Goal: Task Accomplishment & Management: Use online tool/utility

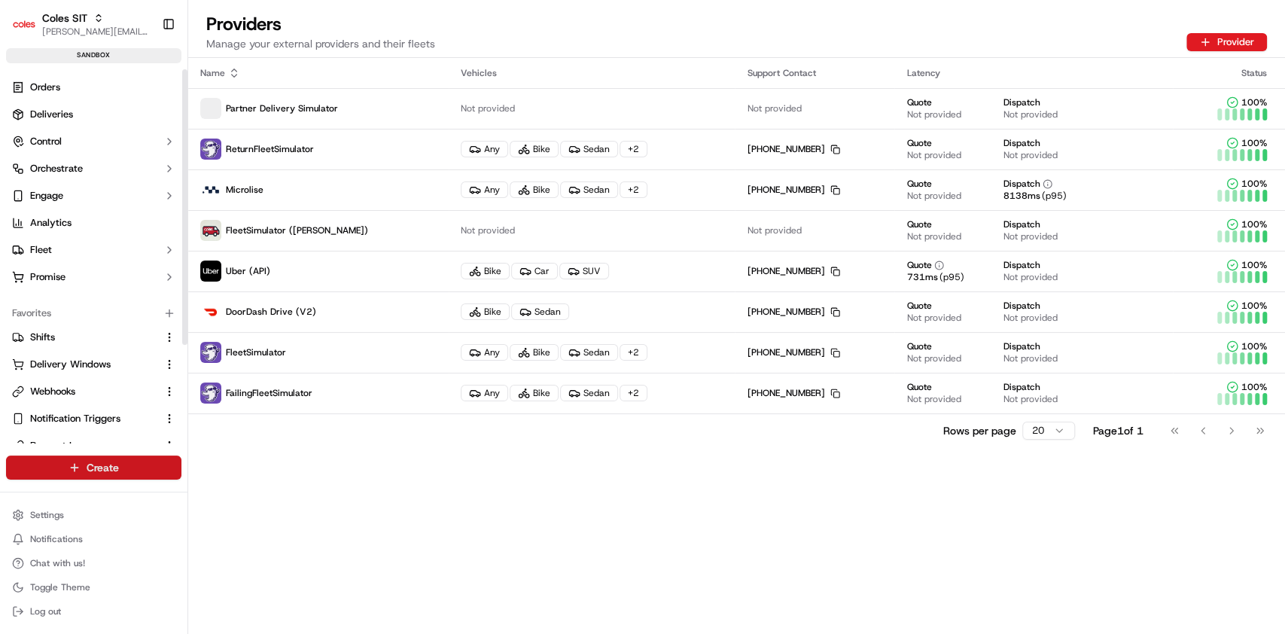
click at [147, 466] on html "Coles SIT [PERSON_NAME][EMAIL_ADDRESS][PERSON_NAME][DOMAIN_NAME] Toggle Sidebar…" at bounding box center [642, 317] width 1285 height 634
click at [240, 550] on link "CSV Upload" at bounding box center [272, 548] width 168 height 27
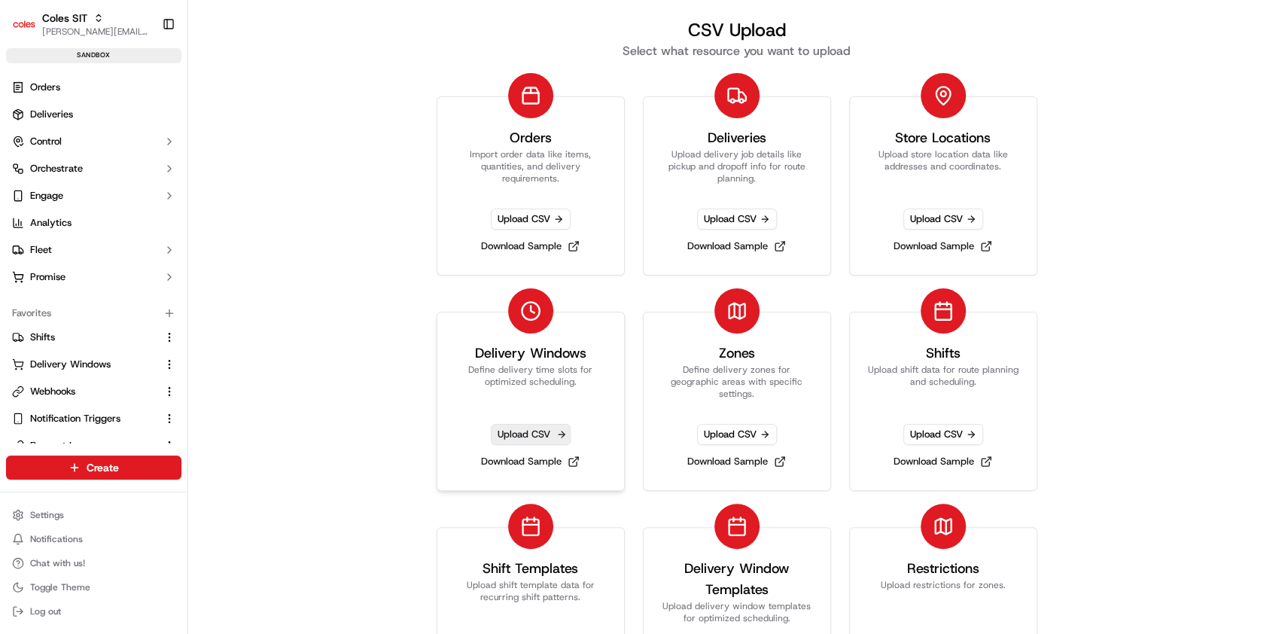
click at [534, 433] on span "Upload CSV" at bounding box center [531, 434] width 80 height 21
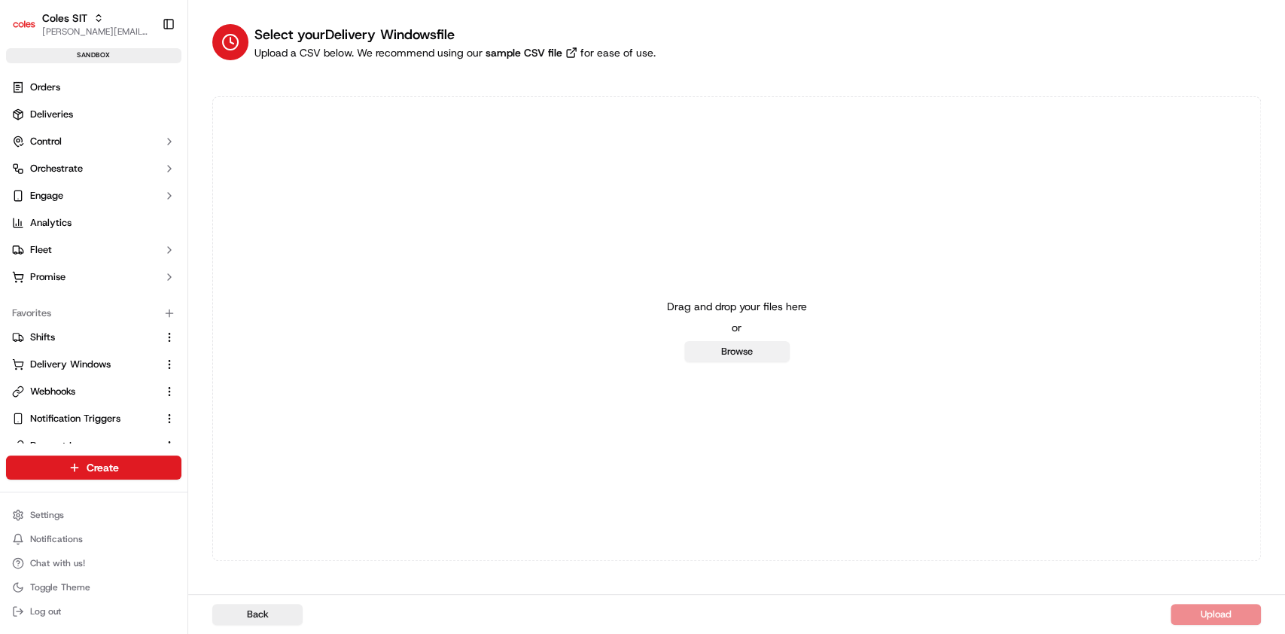
click at [762, 346] on button "Browse" at bounding box center [736, 351] width 105 height 21
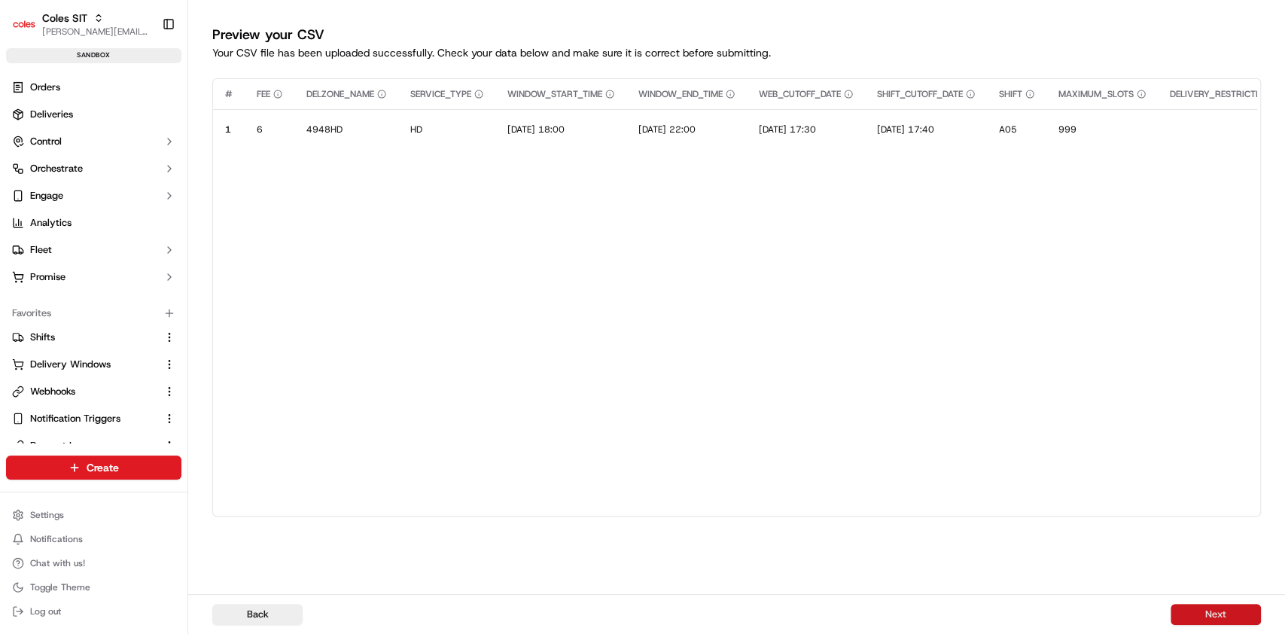
click at [1205, 618] on button "Next" at bounding box center [1215, 614] width 90 height 21
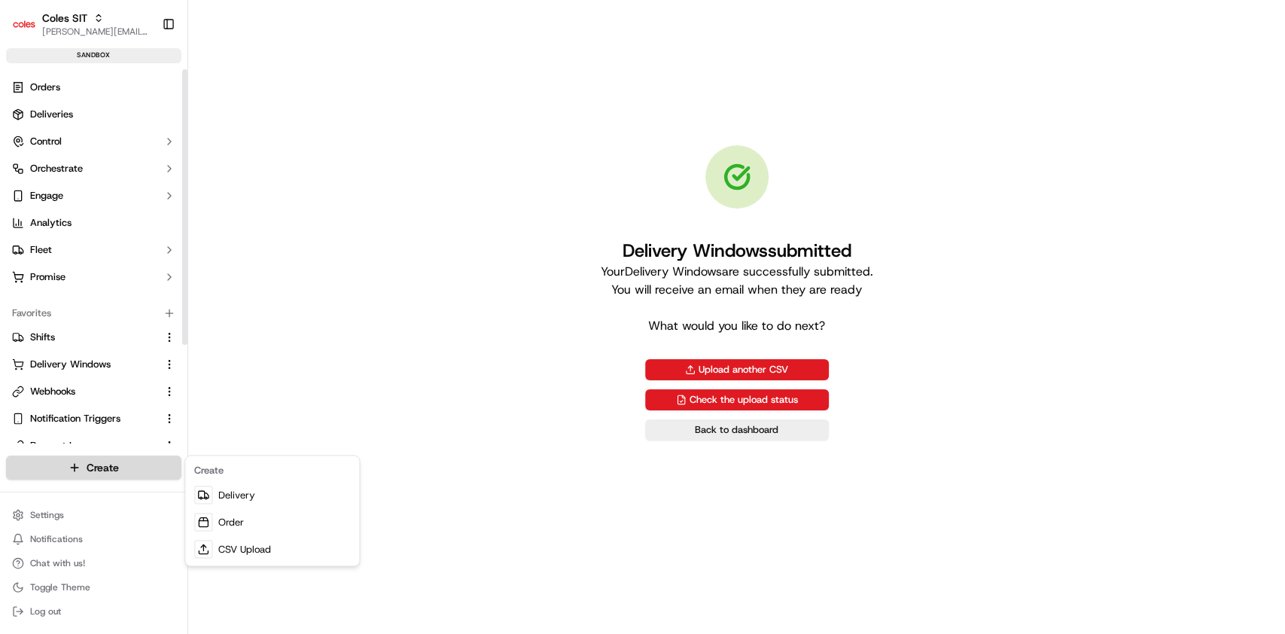
click at [127, 461] on html "Coles SIT [PERSON_NAME][EMAIL_ADDRESS][PERSON_NAME][DOMAIN_NAME] Toggle Sidebar…" at bounding box center [642, 317] width 1285 height 634
click at [259, 555] on link "CSV Upload" at bounding box center [272, 548] width 168 height 27
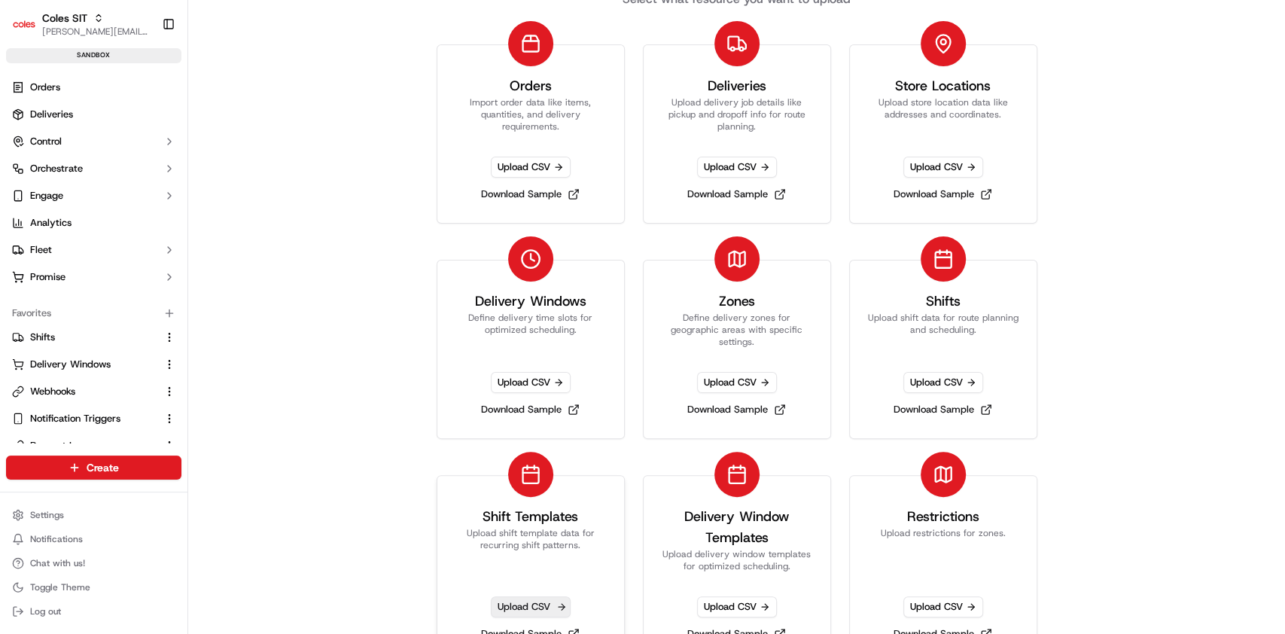
scroll to position [81, 0]
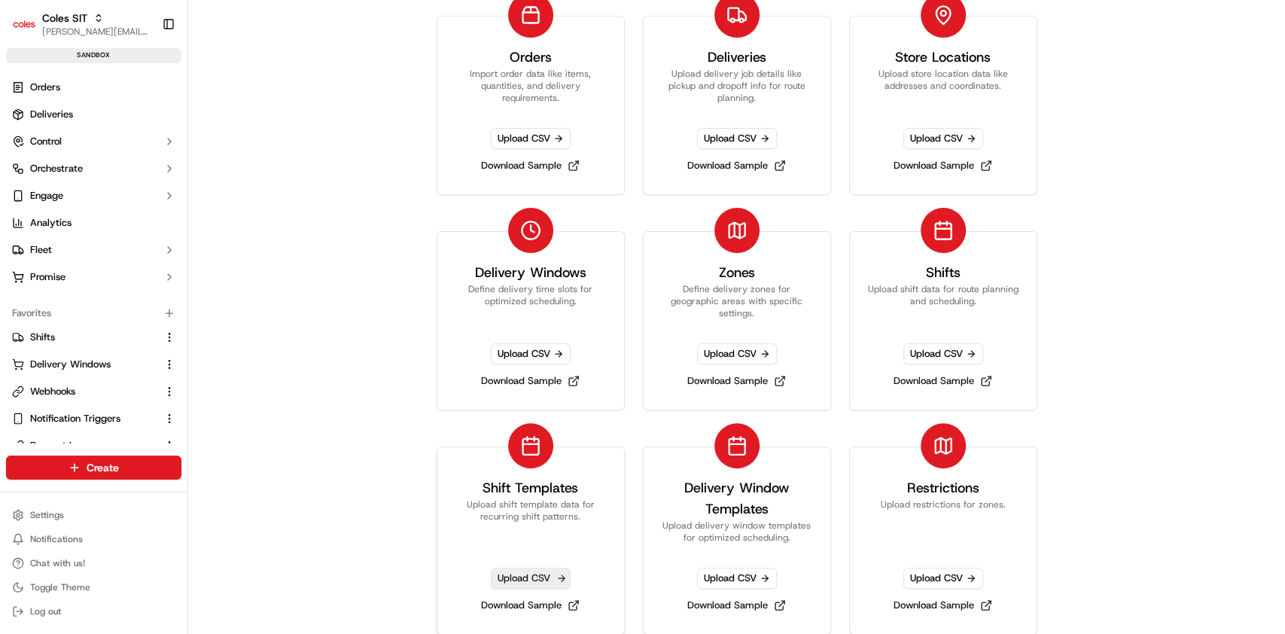
click at [519, 575] on span "Upload CSV" at bounding box center [531, 577] width 80 height 21
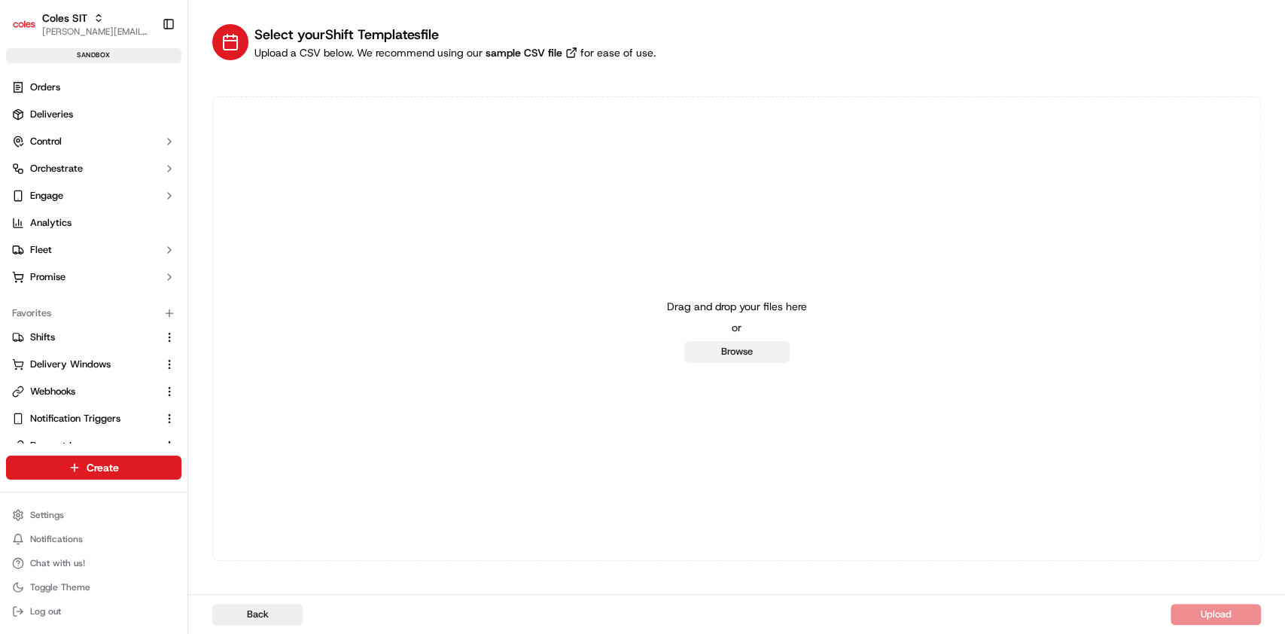
click at [756, 349] on button "Browse" at bounding box center [736, 351] width 105 height 21
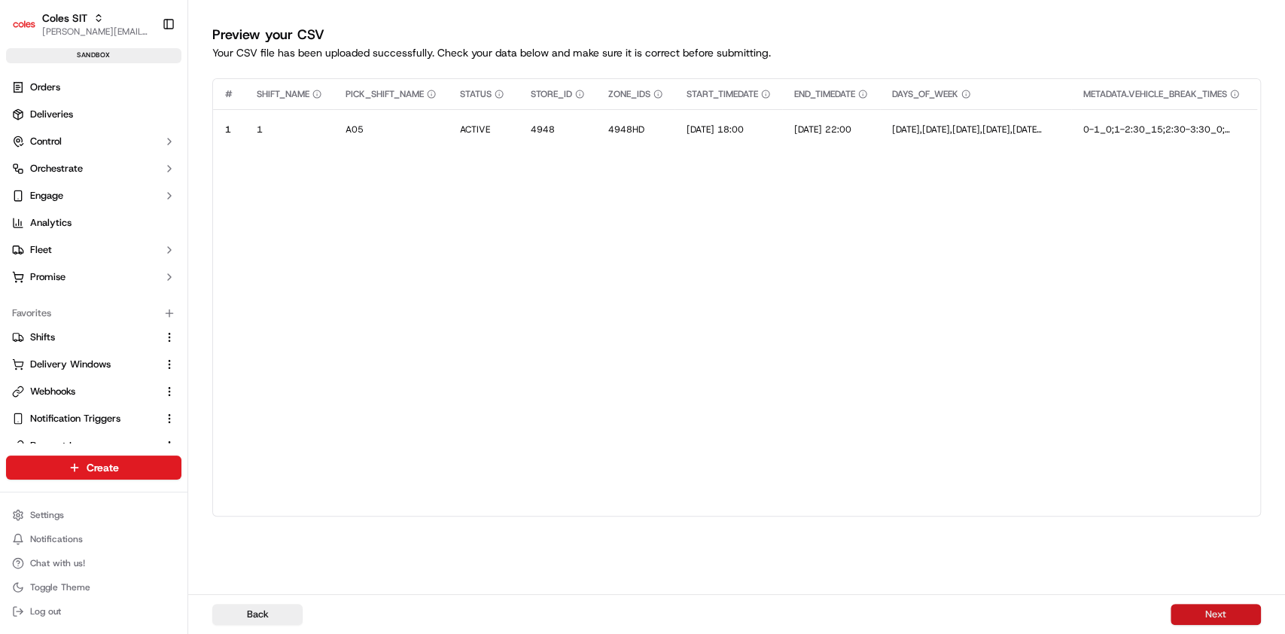
click at [1230, 617] on button "Next" at bounding box center [1215, 614] width 90 height 21
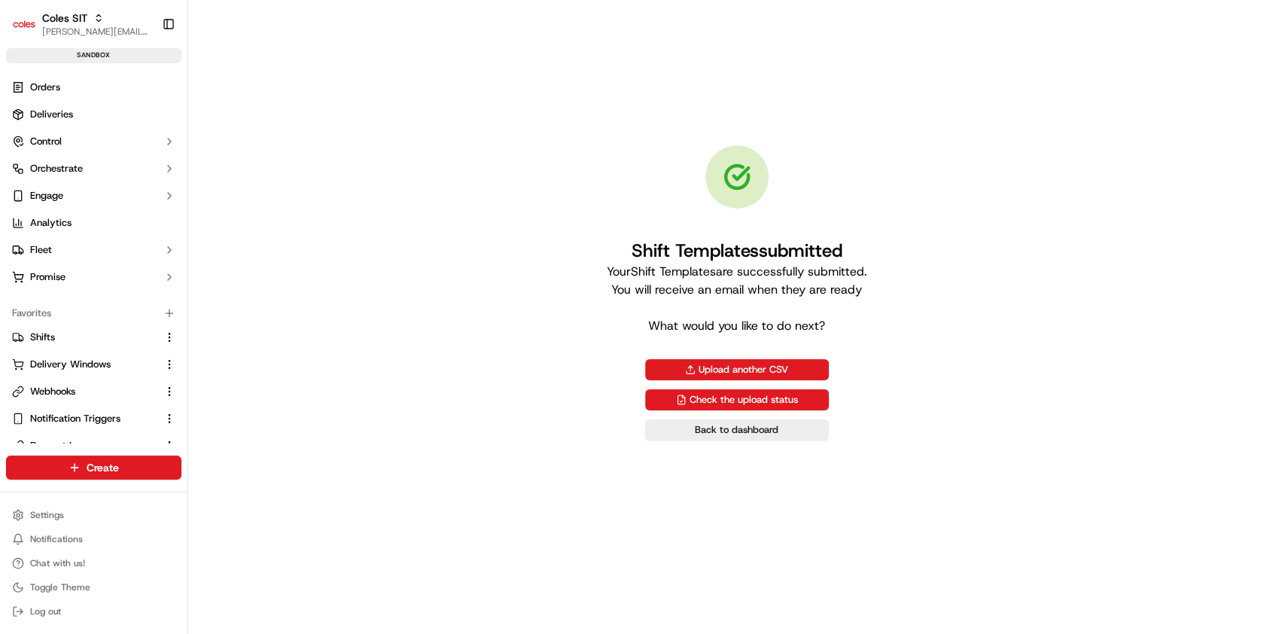
click at [482, 141] on div "Shift Templates submitted Your Shift Templates are successfully submitted. You …" at bounding box center [736, 292] width 1048 height 537
